Goal: Navigation & Orientation: Find specific page/section

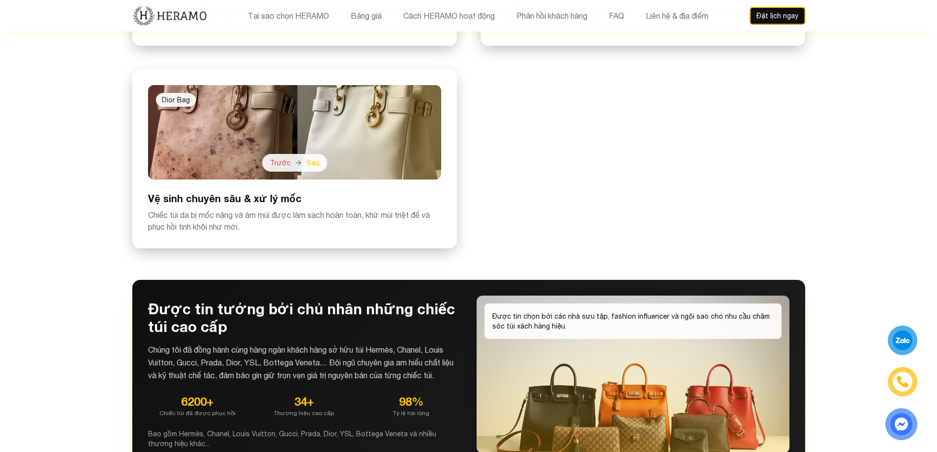
scroll to position [2567, 0]
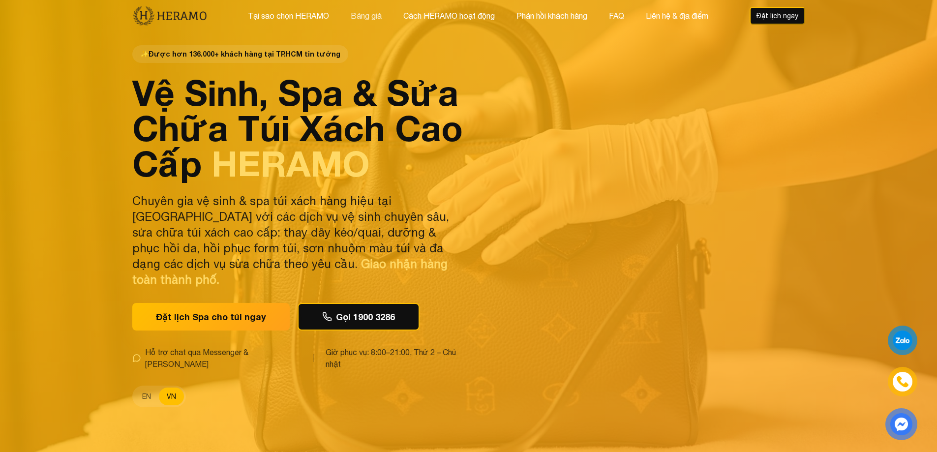
click at [375, 19] on button "Bảng giá" at bounding box center [366, 15] width 37 height 13
click at [676, 17] on button "Liên hệ & địa điểm" at bounding box center [677, 15] width 68 height 13
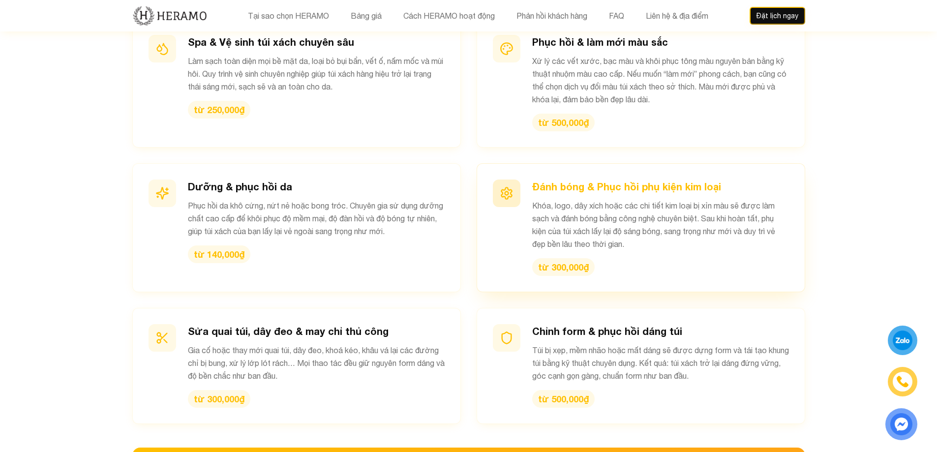
scroll to position [1370, 0]
